Goal: Navigation & Orientation: Find specific page/section

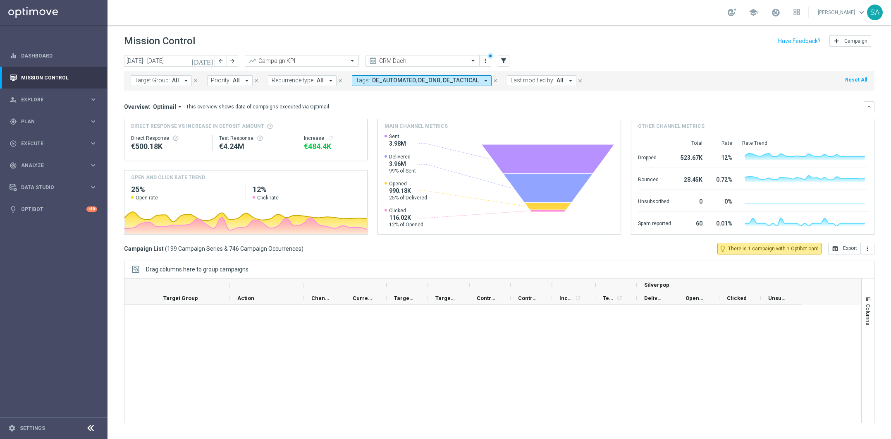
scroll to position [5641, 0]
